Goal: Find specific page/section: Find specific page/section

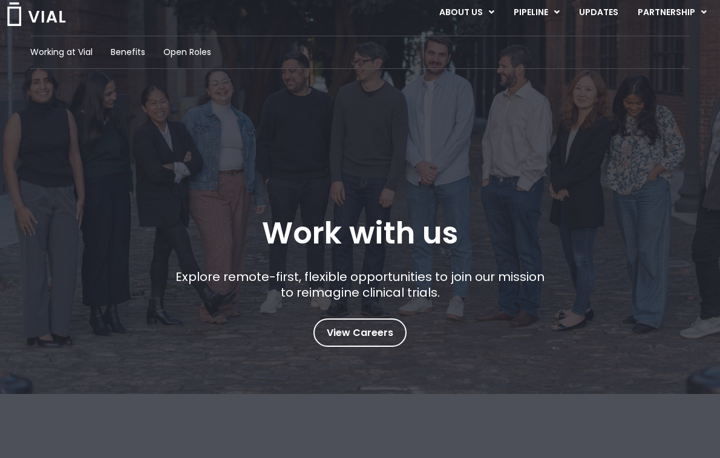
scroll to position [28, 0]
click at [380, 329] on span "View Careers" at bounding box center [359, 333] width 67 height 16
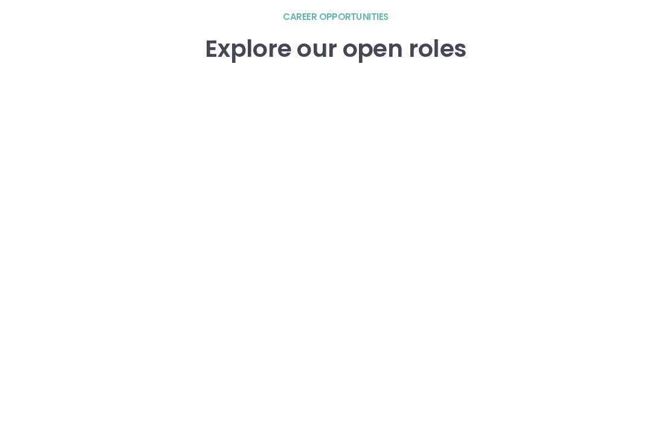
scroll to position [1780, 0]
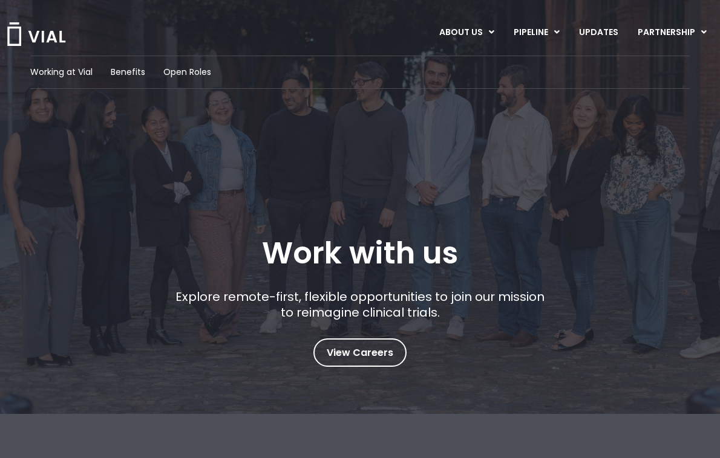
click at [385, 363] on link "View Careers" at bounding box center [359, 353] width 93 height 28
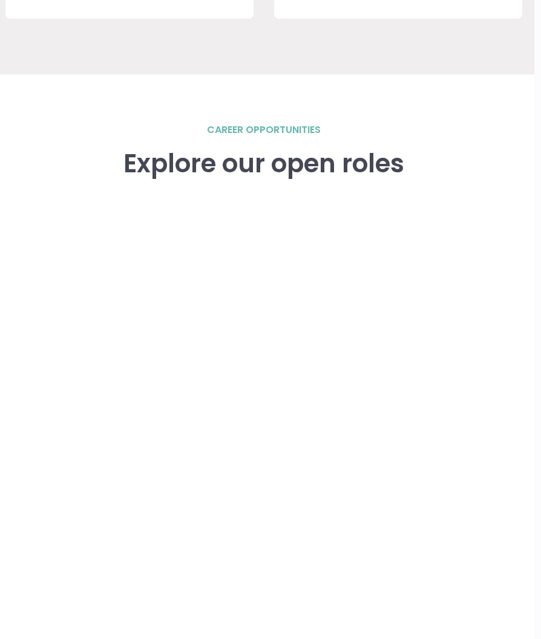
scroll to position [1570, 7]
